Goal: Communication & Community: Ask a question

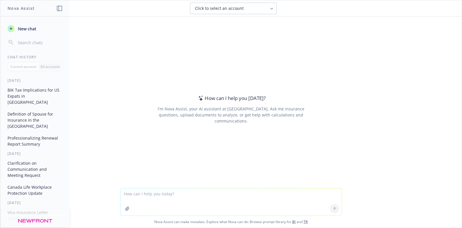
click at [163, 199] on textarea at bounding box center [230, 201] width 221 height 27
click at [175, 191] on textarea "Write this in normal INR INR ₹12,72,73,270" at bounding box center [230, 201] width 221 height 27
type textarea "Write this in normal INR ₹12,72,73,270"
